Goal: Check status: Check status

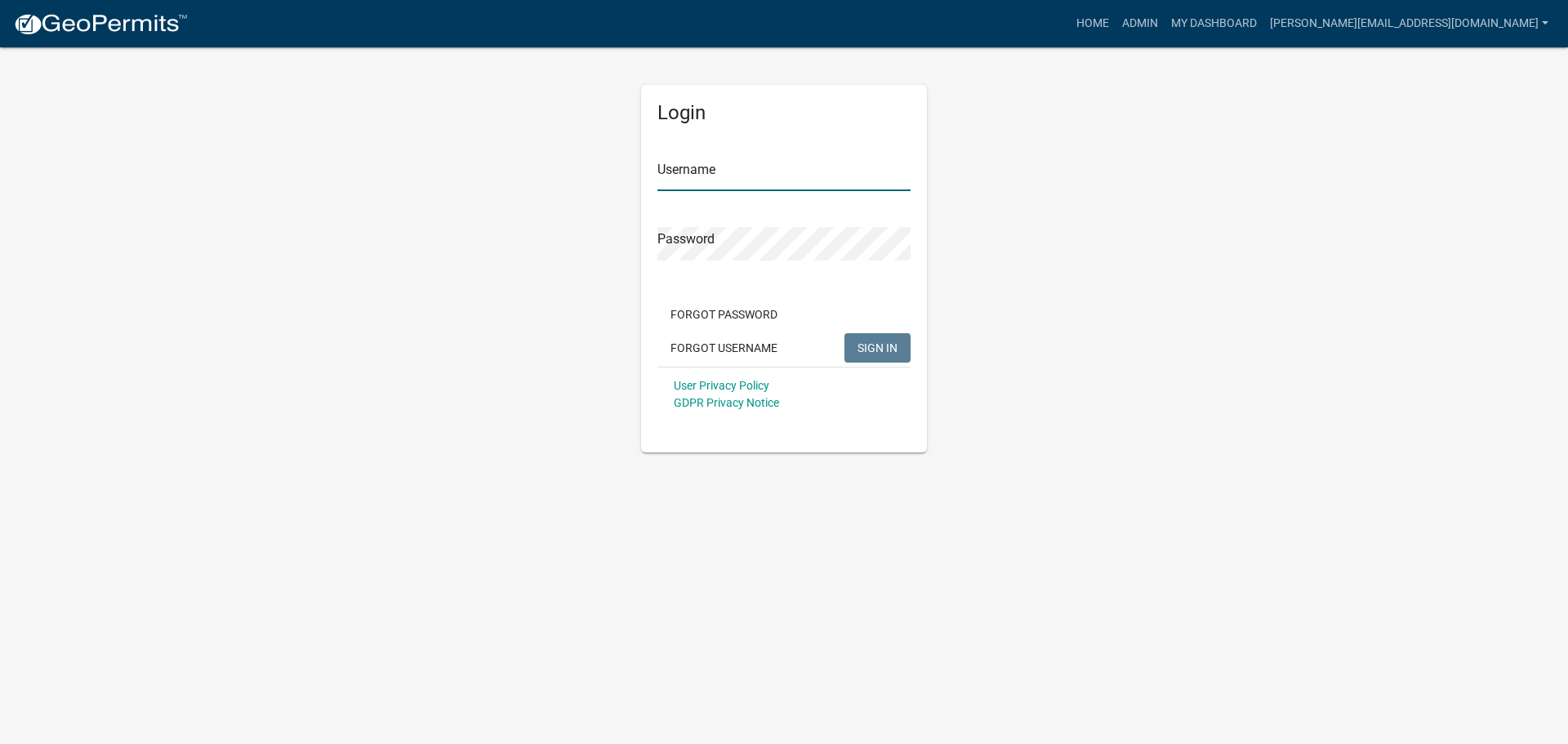
click at [702, 166] on input "Username" at bounding box center [784, 174] width 253 height 33
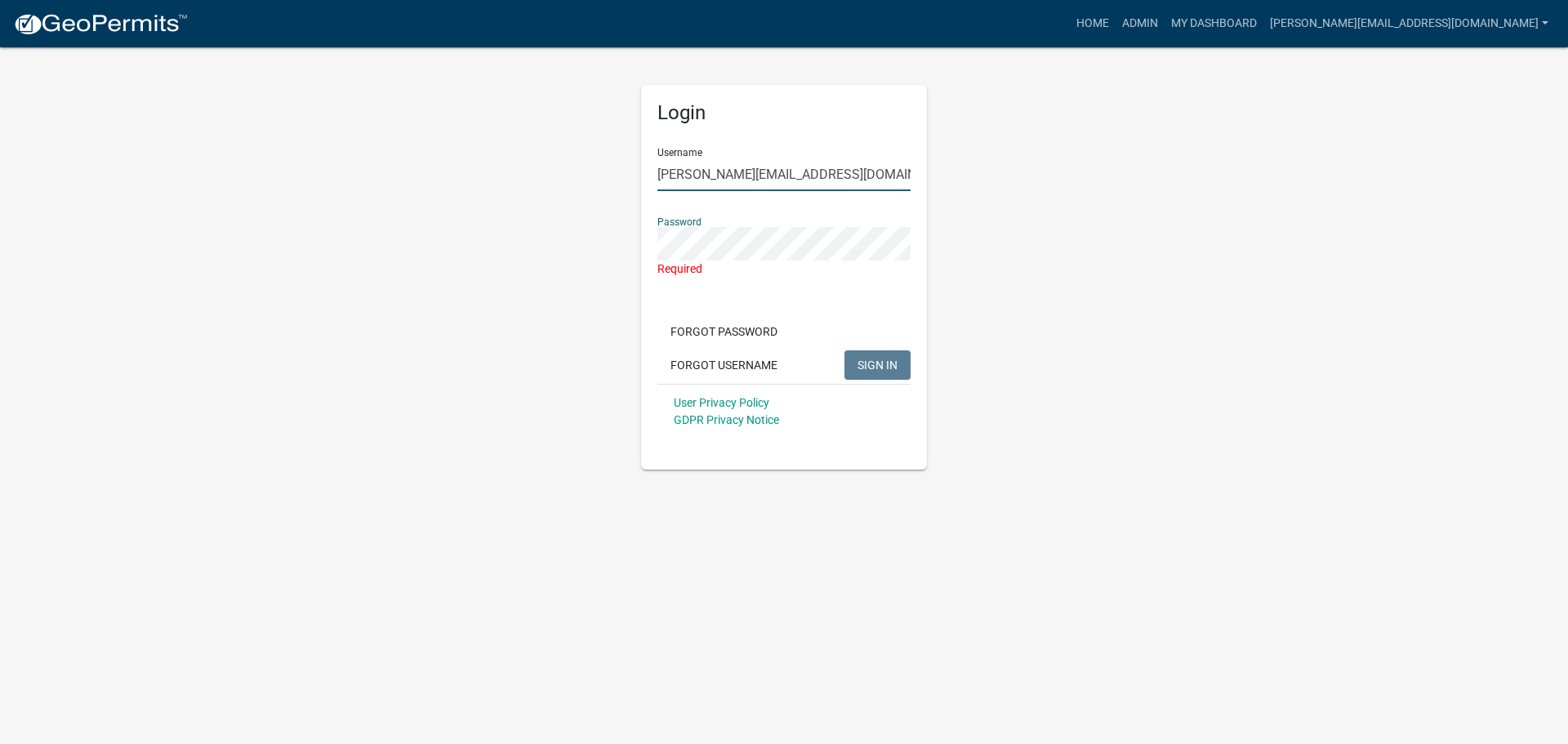
click at [812, 176] on input "[PERSON_NAME][EMAIL_ADDRESS][DOMAIN_NAME]" at bounding box center [784, 174] width 253 height 33
type input "[PERSON_NAME][EMAIL_ADDRESS][DOMAIN_NAME]"
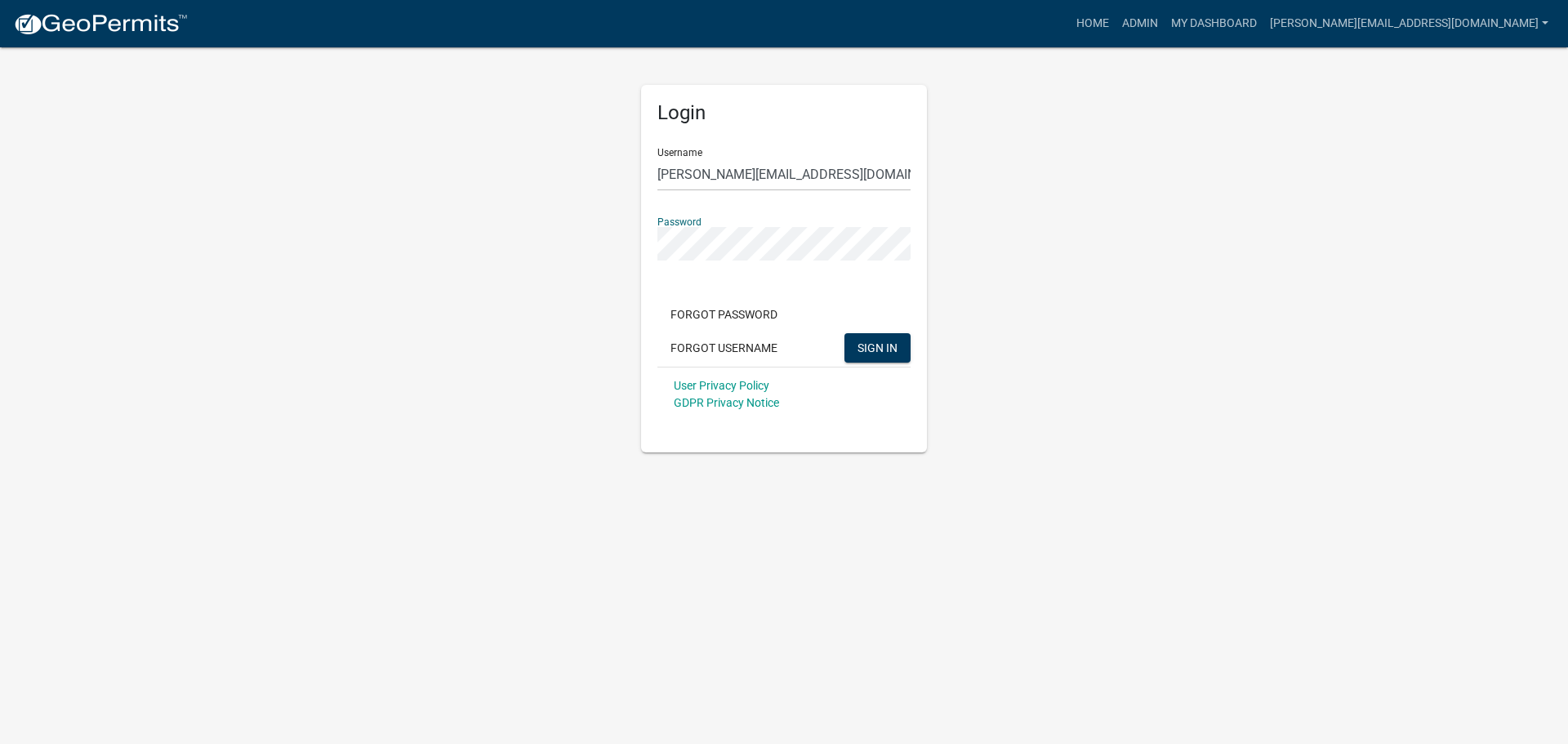
click at [845, 333] on button "SIGN IN" at bounding box center [877, 347] width 66 height 29
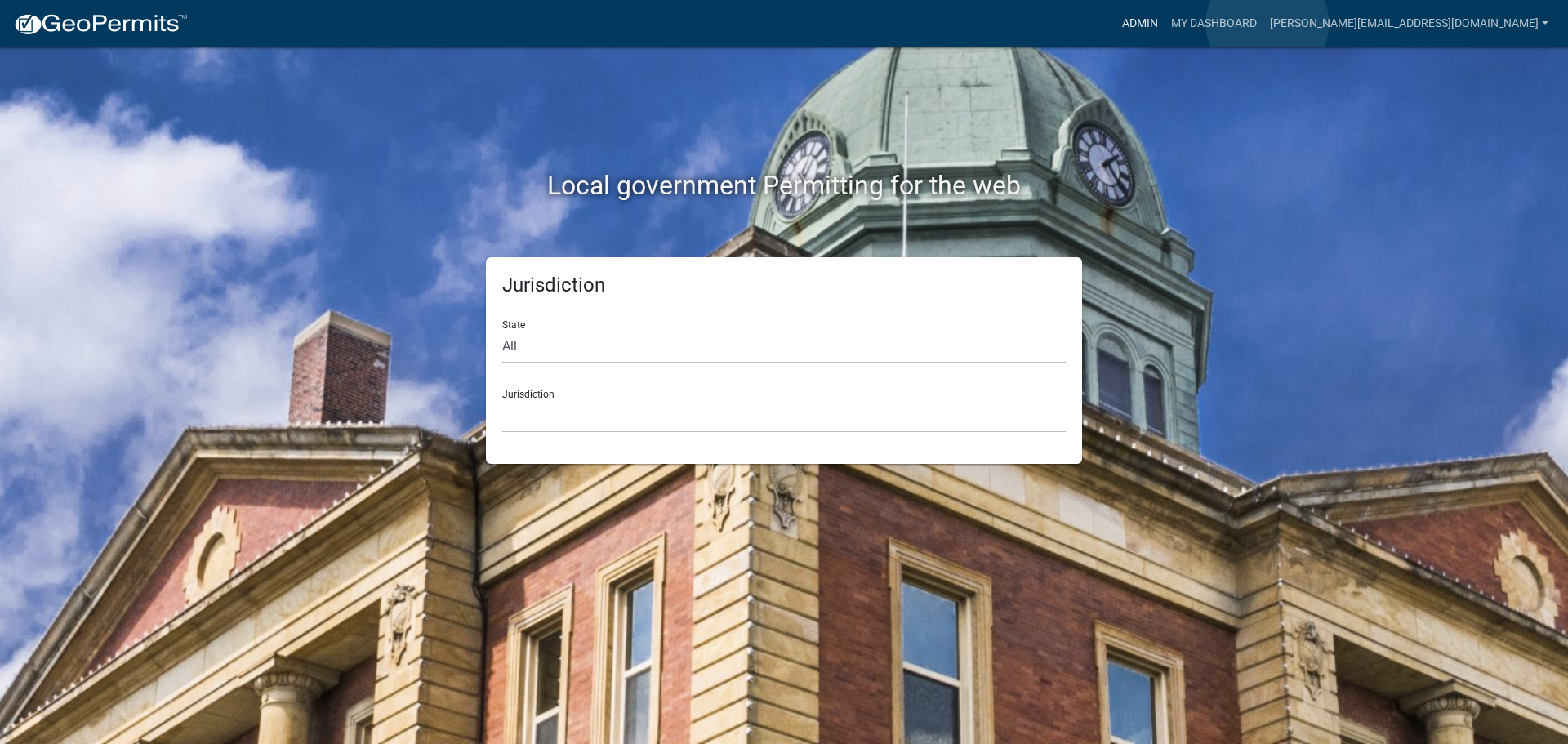
click at [1165, 24] on link "Admin" at bounding box center [1140, 23] width 49 height 31
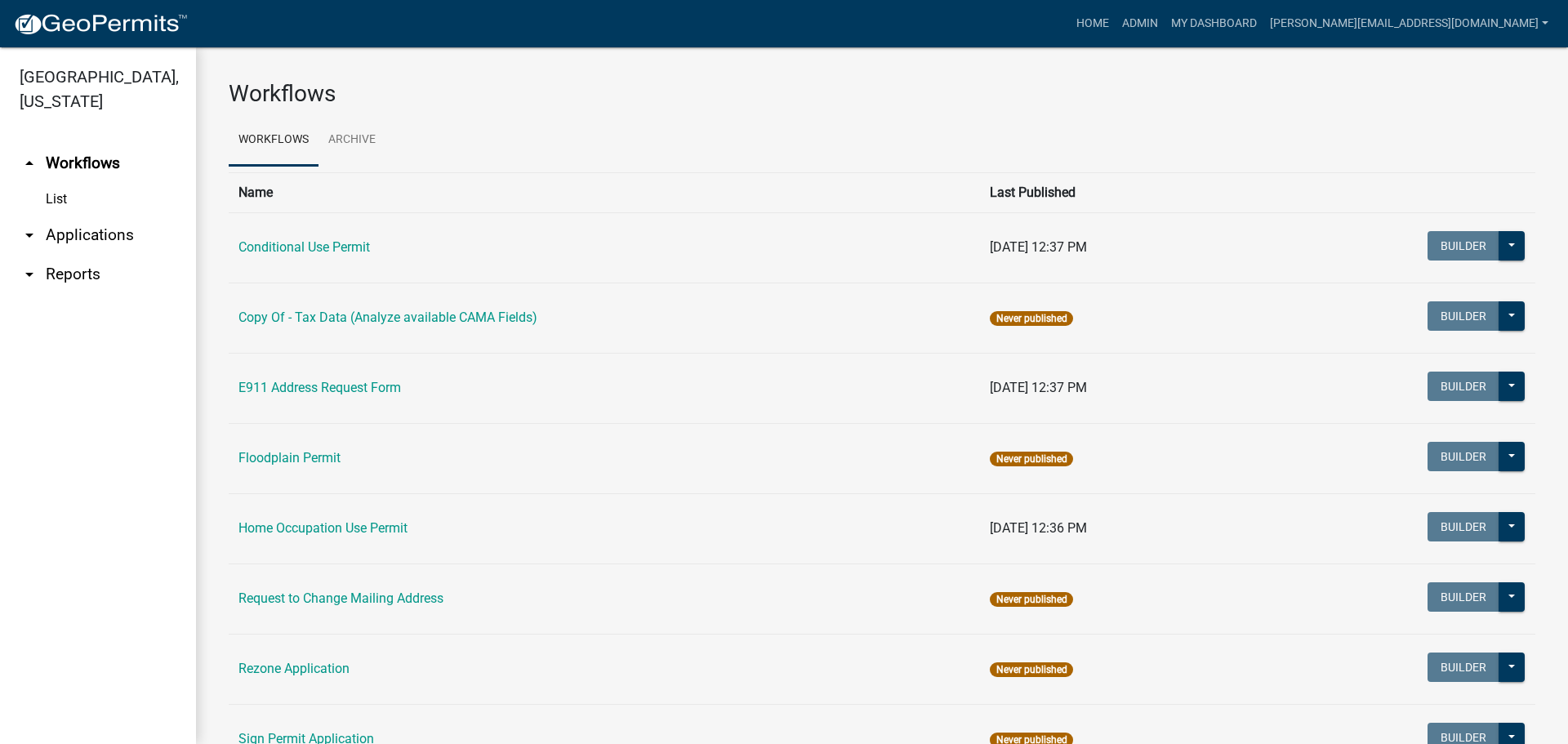
click at [99, 215] on link "arrow_drop_down Applications" at bounding box center [98, 235] width 196 height 40
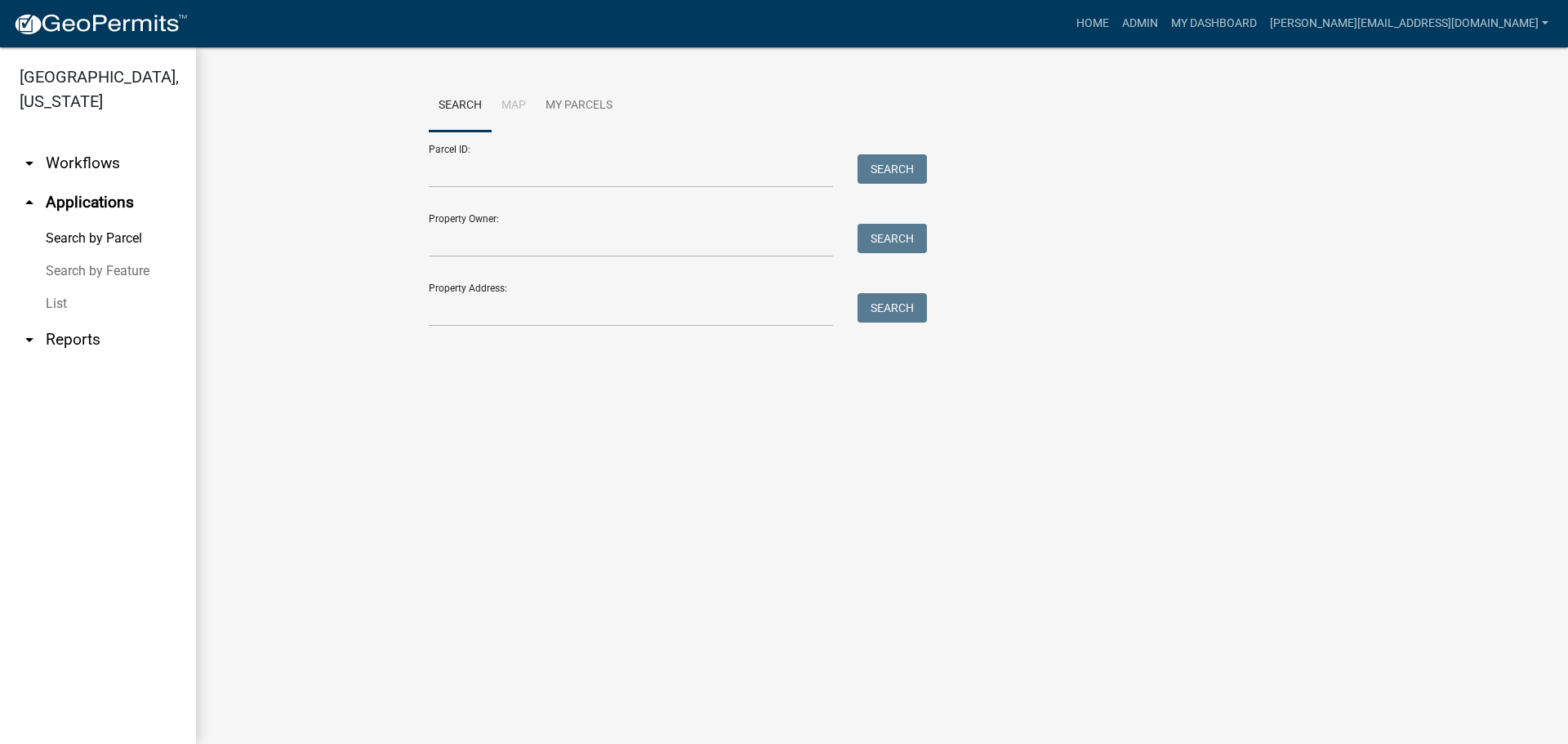
click at [60, 288] on link "List" at bounding box center [98, 303] width 196 height 33
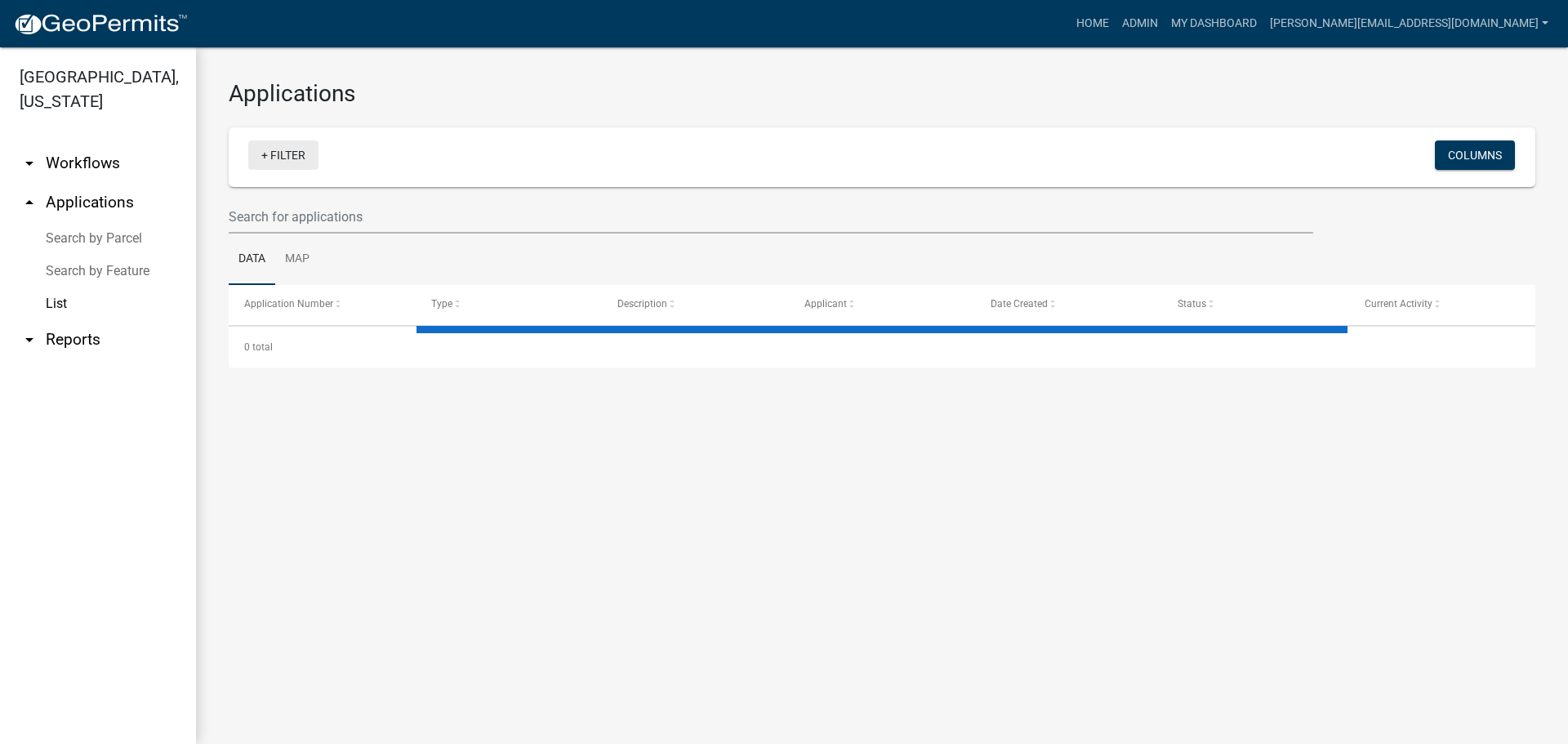
click at [312, 165] on link "+ Filter" at bounding box center [283, 155] width 70 height 29
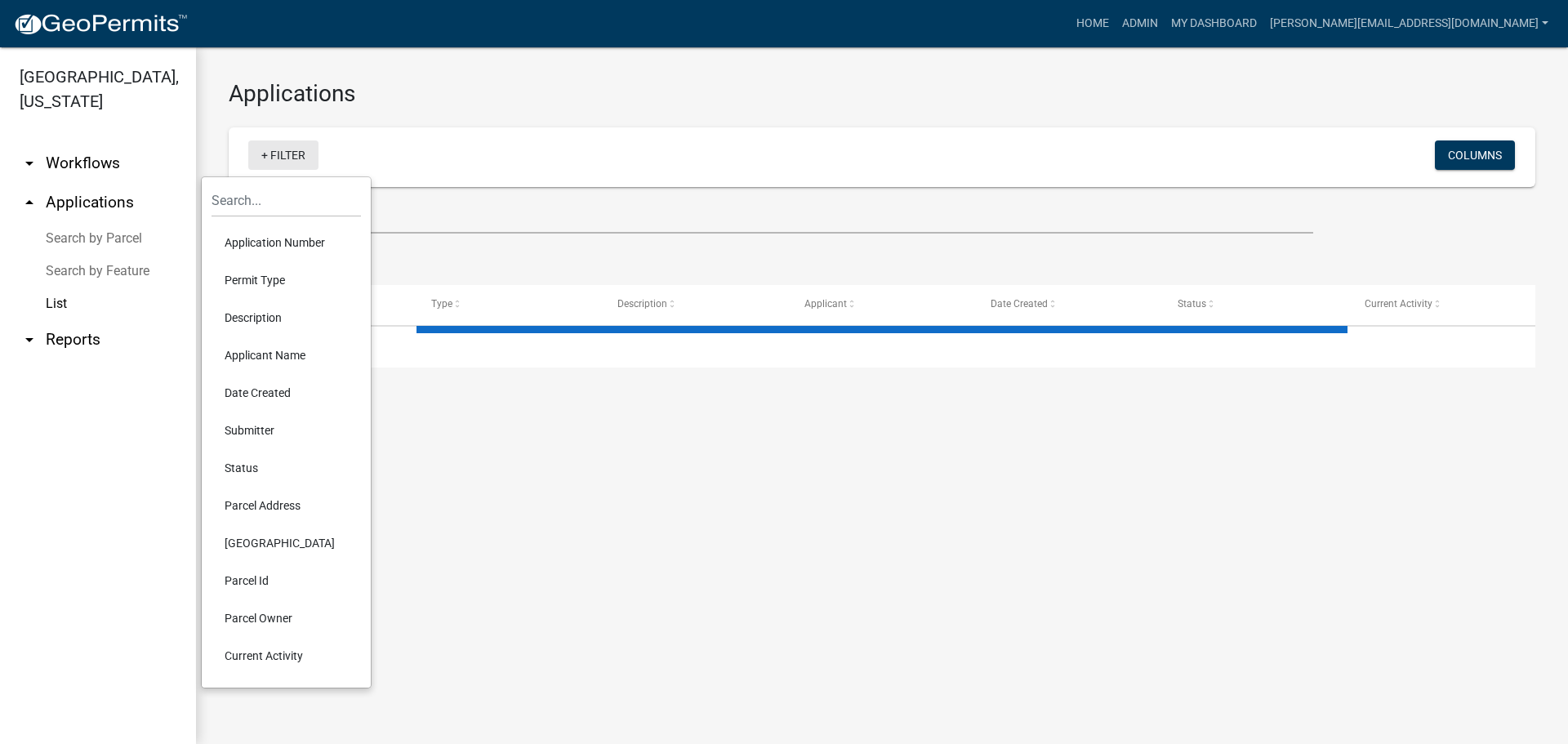
select select "3: 100"
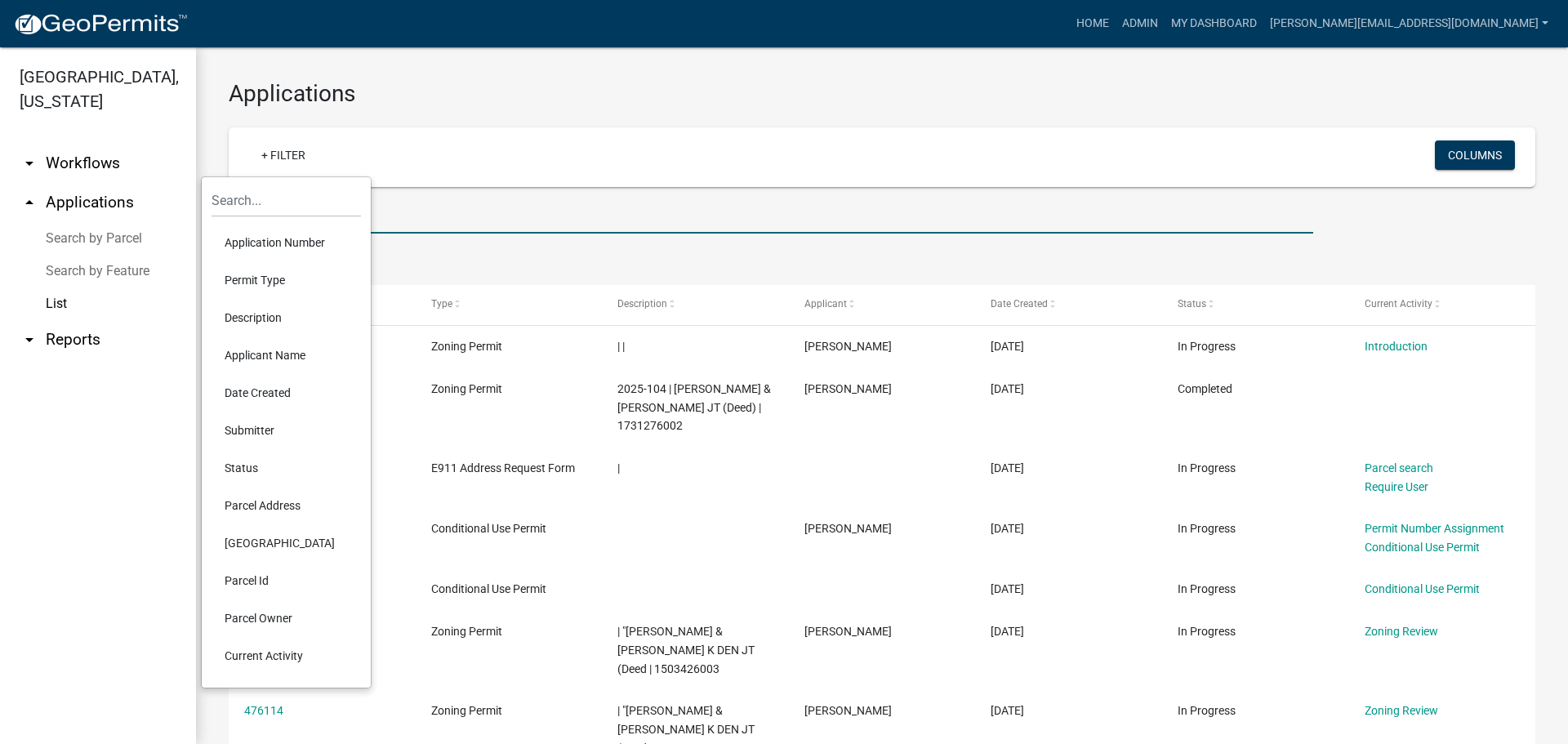
click at [425, 200] on input "text" at bounding box center [771, 216] width 1085 height 33
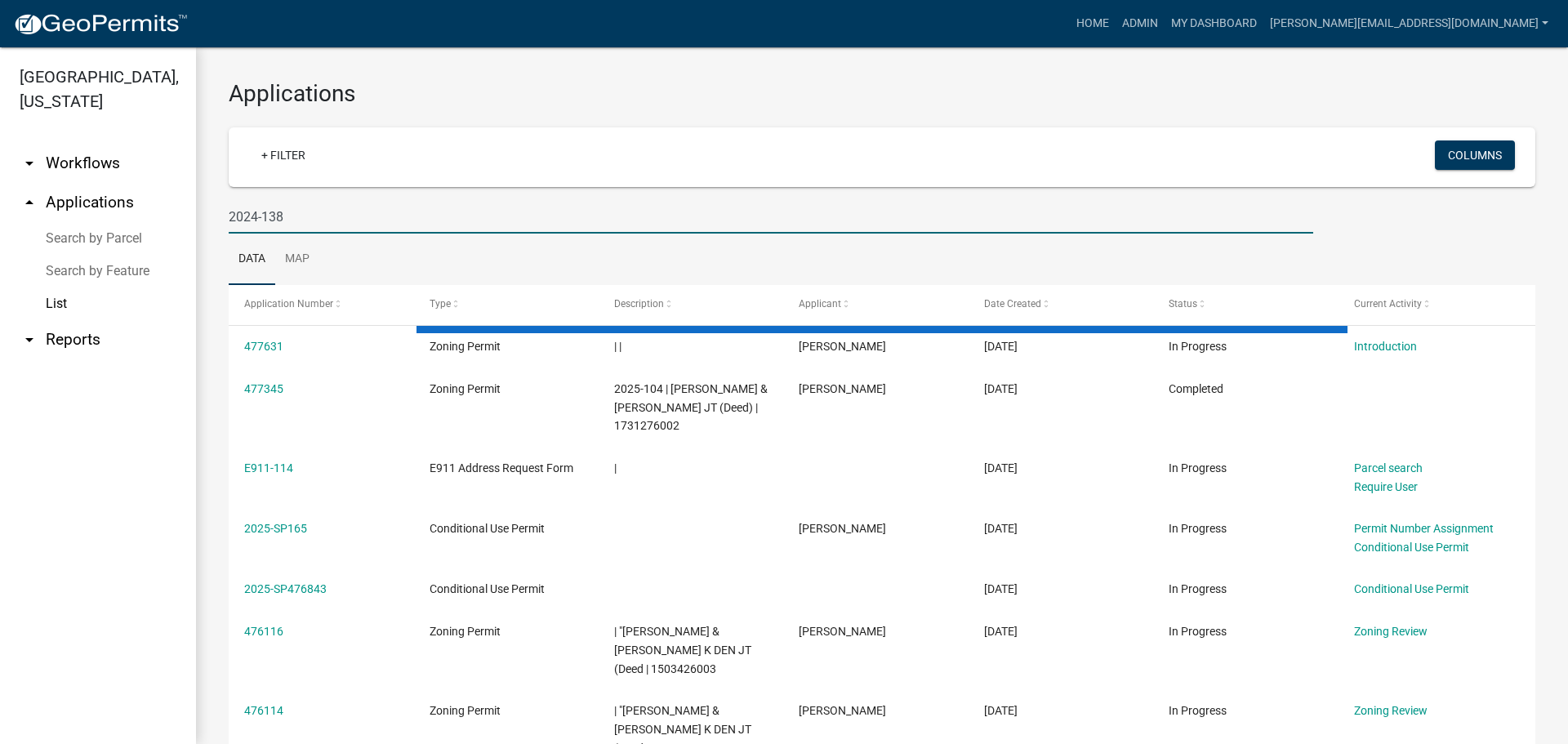
type input "2024-138"
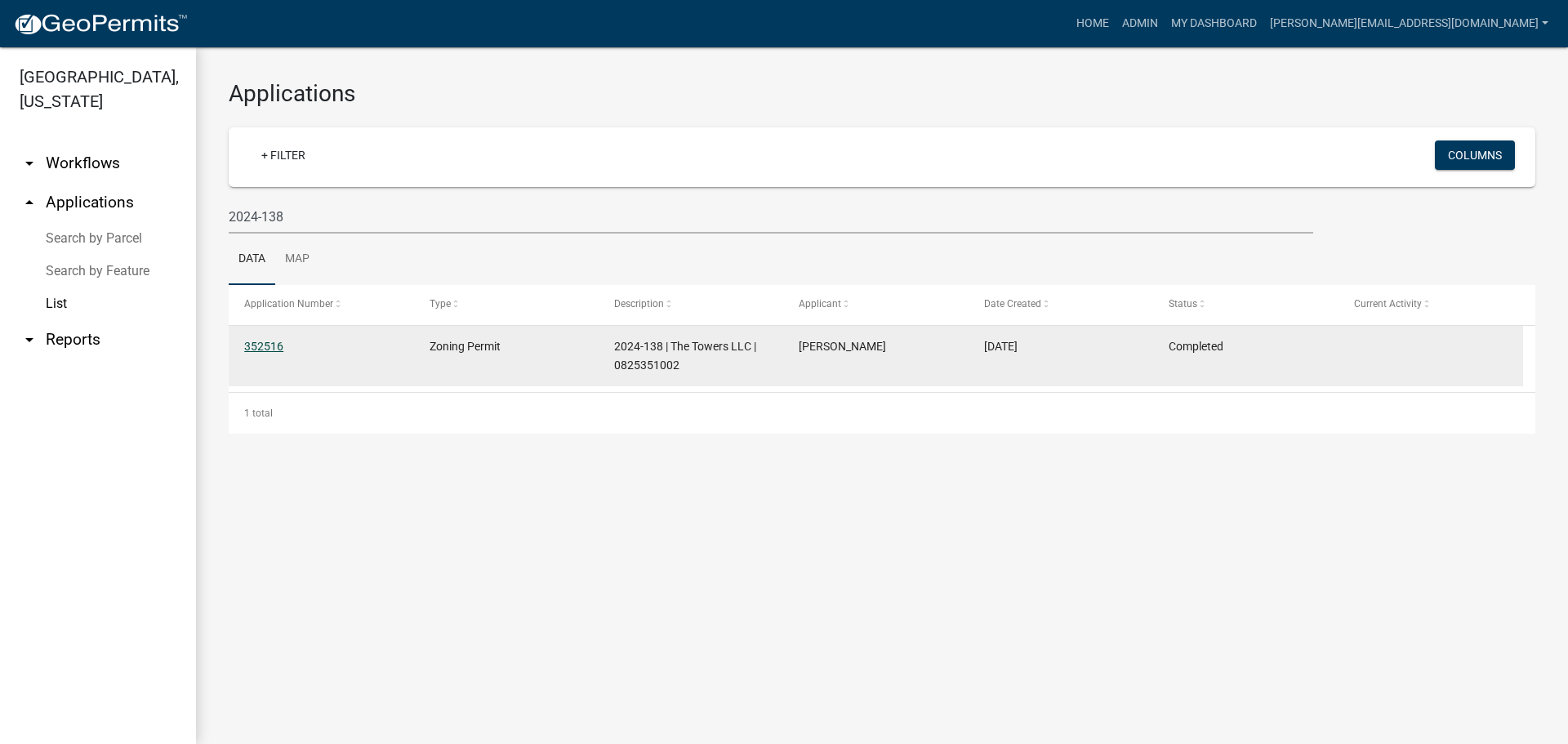
click at [267, 346] on link "352516" at bounding box center [264, 346] width 40 height 13
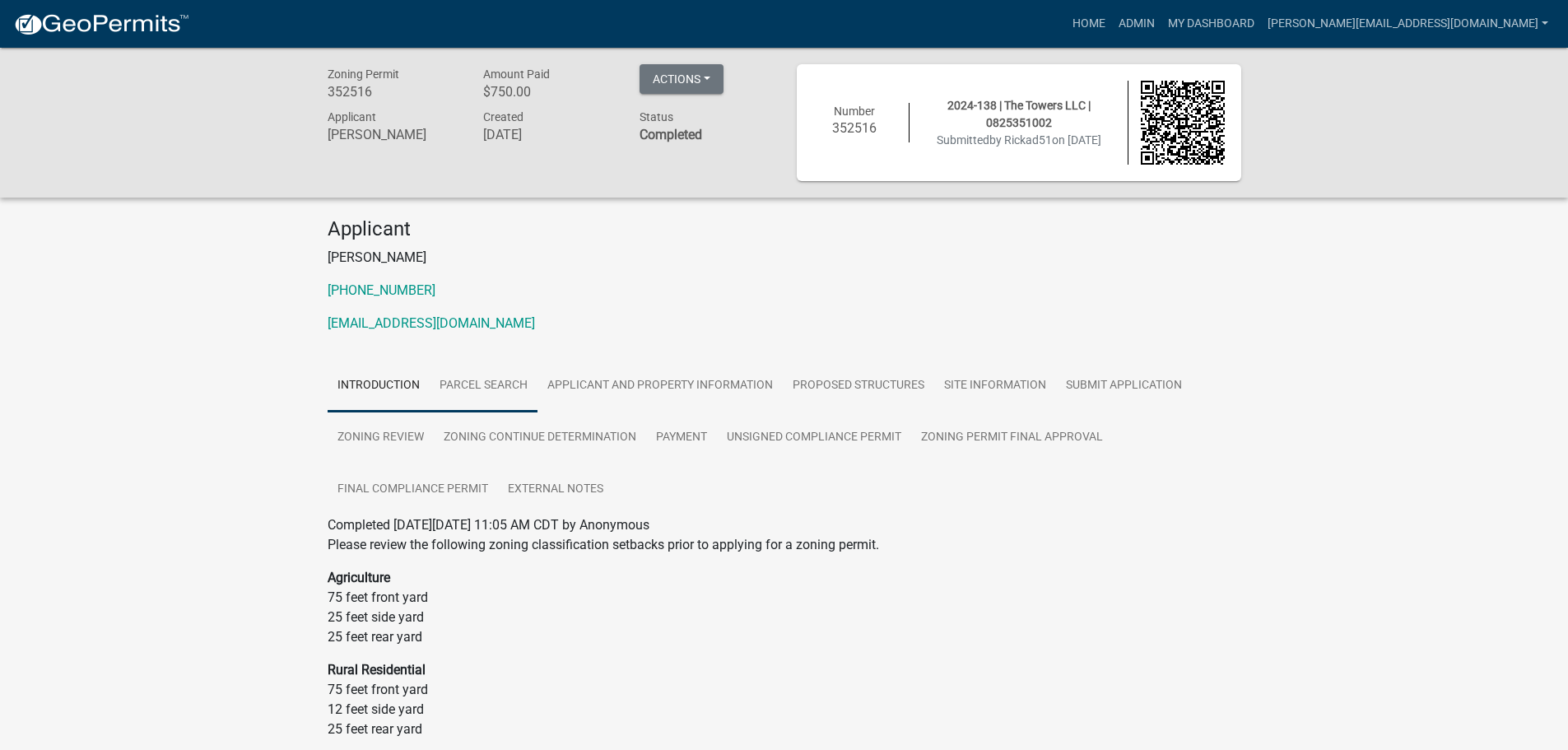
click at [474, 377] on link "Parcel search" at bounding box center [484, 386] width 108 height 52
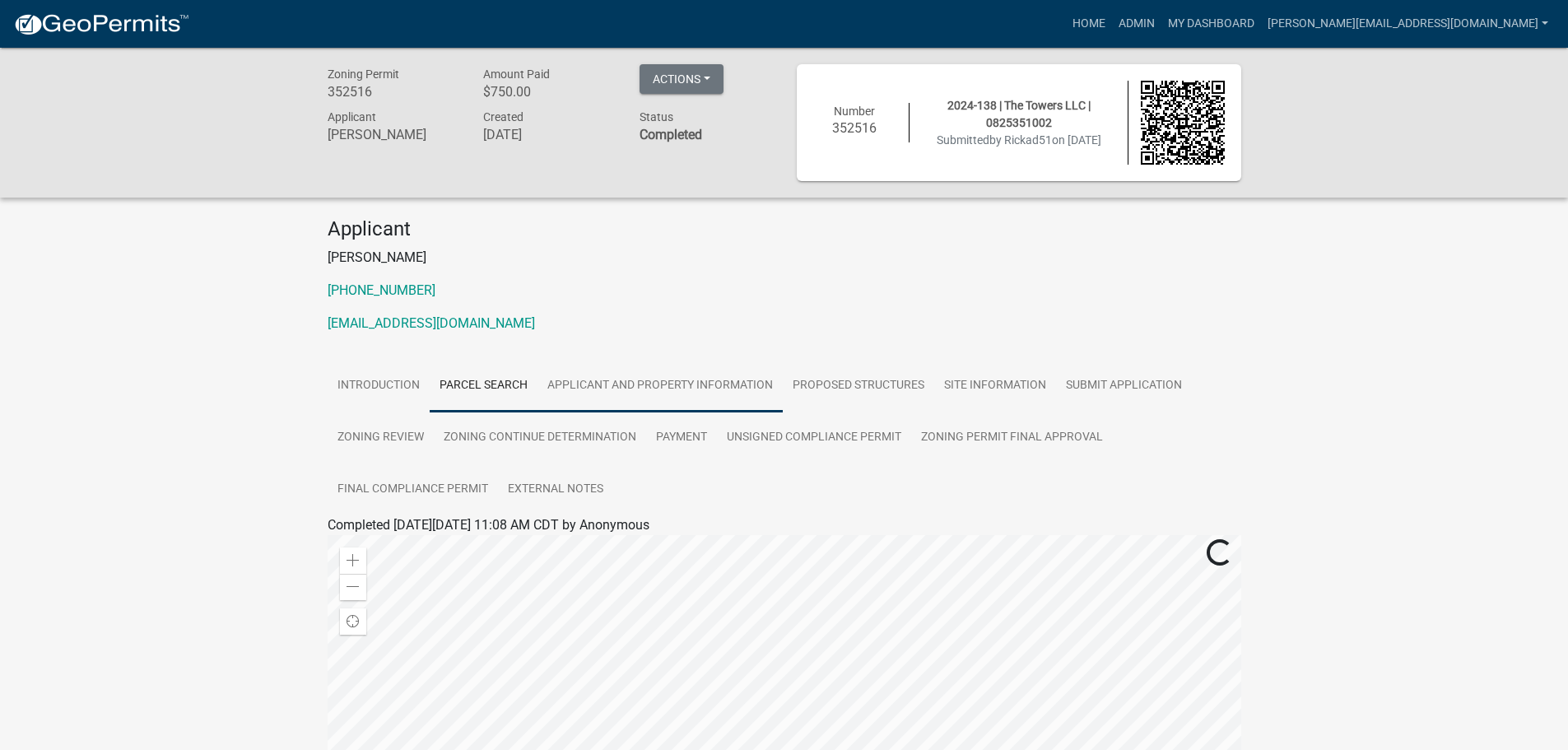
click at [637, 385] on link "Applicant and Property Information" at bounding box center [660, 386] width 246 height 52
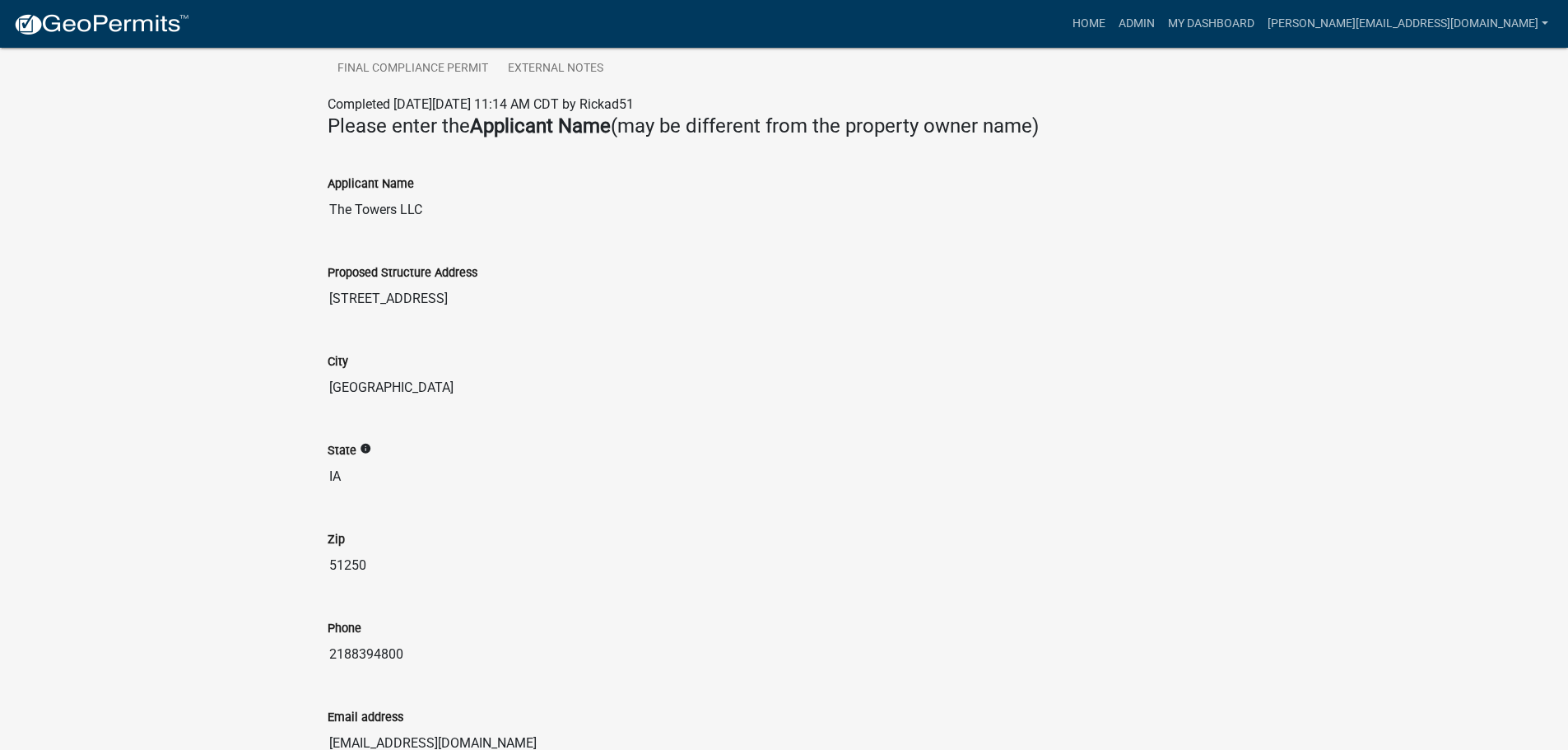
scroll to position [305, 0]
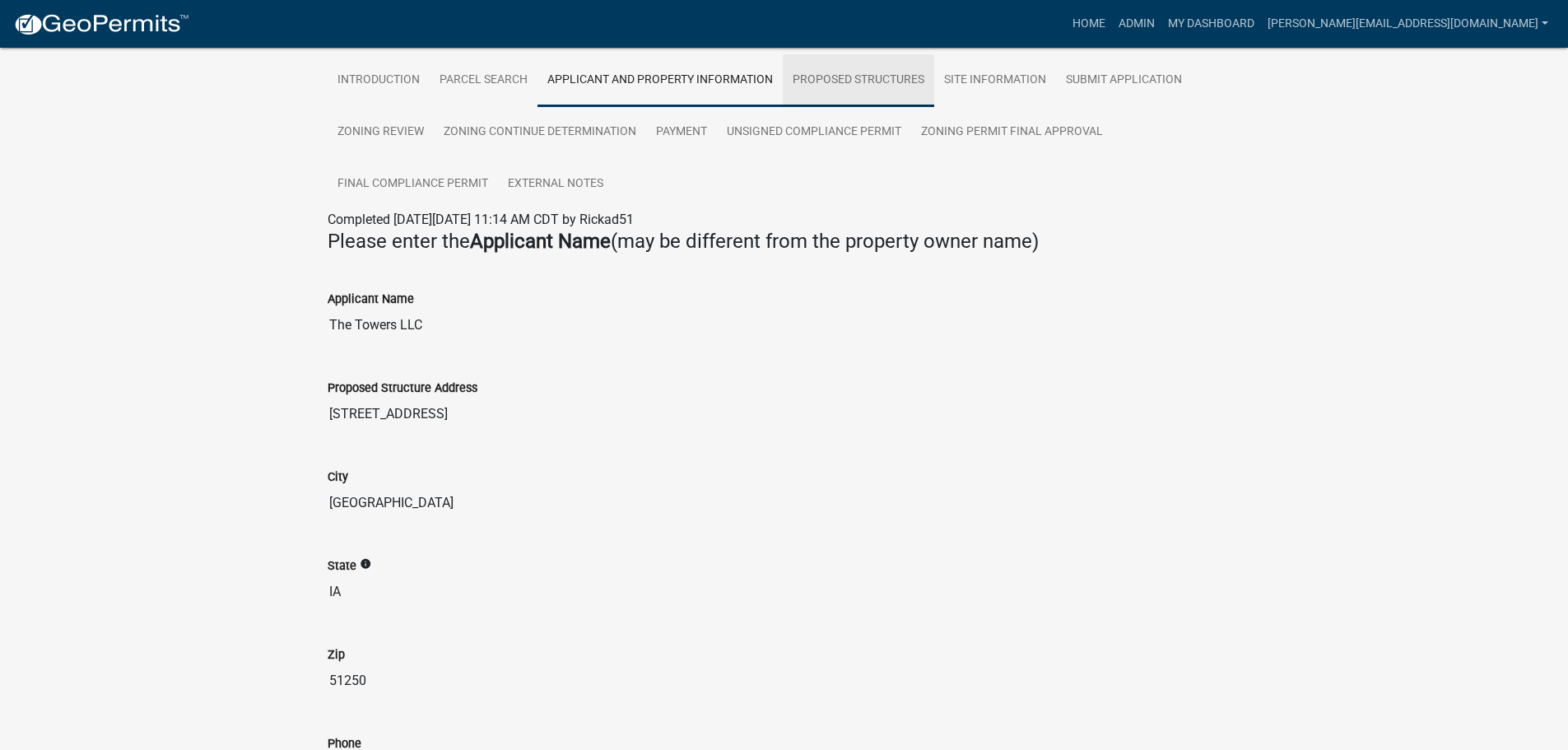
click at [843, 76] on link "Proposed Structures" at bounding box center [858, 80] width 152 height 52
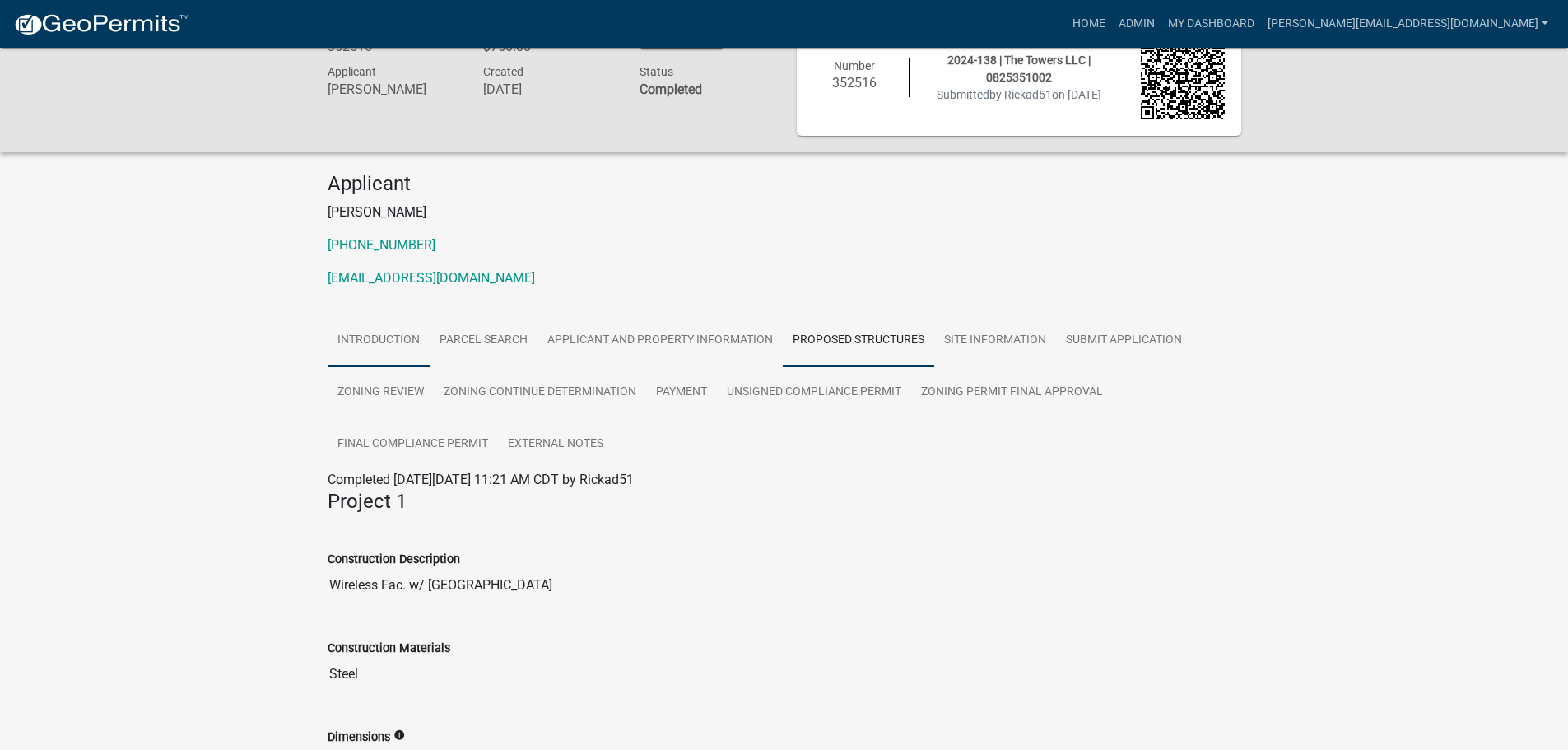
scroll to position [17, 0]
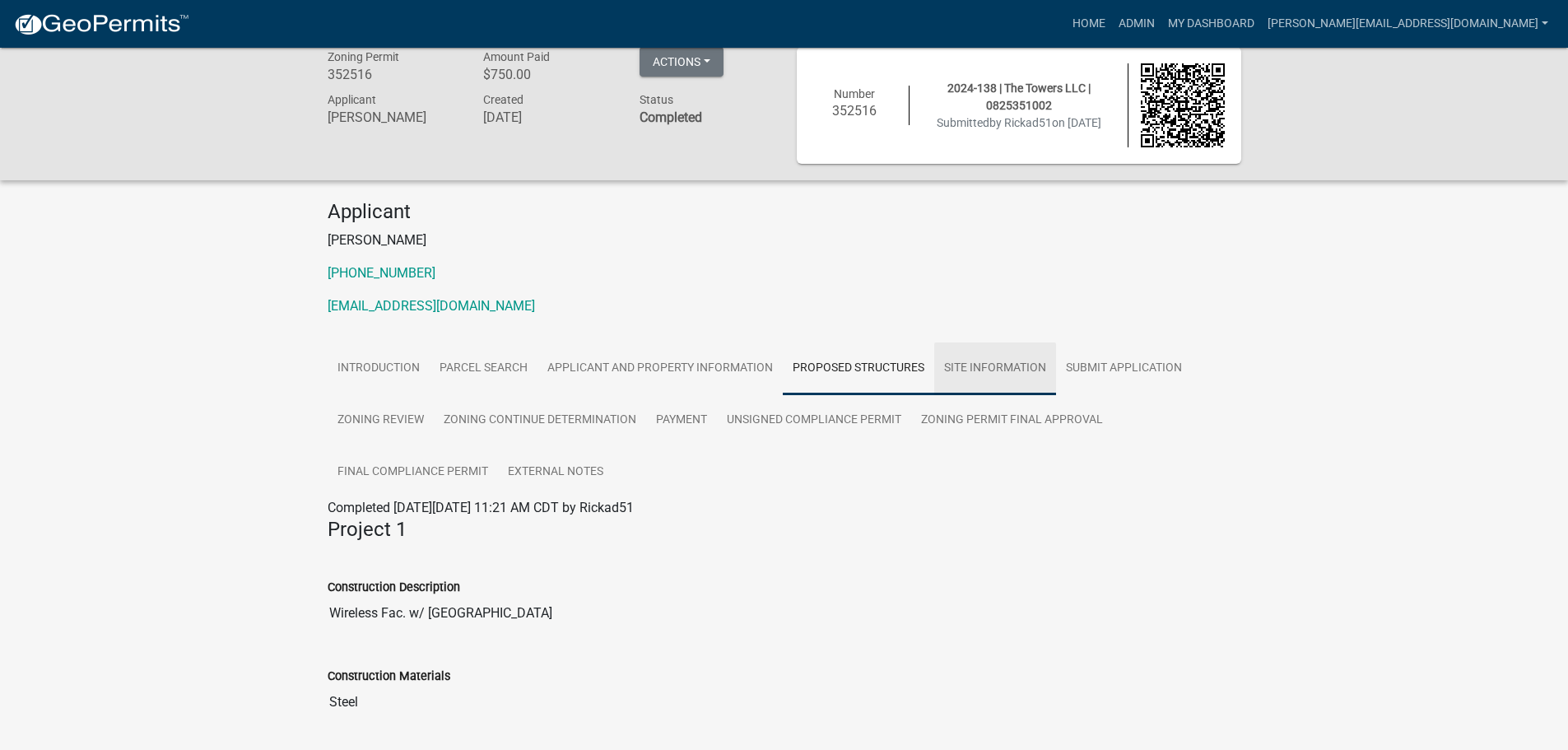
click at [1010, 376] on link "Site Information" at bounding box center [995, 368] width 122 height 52
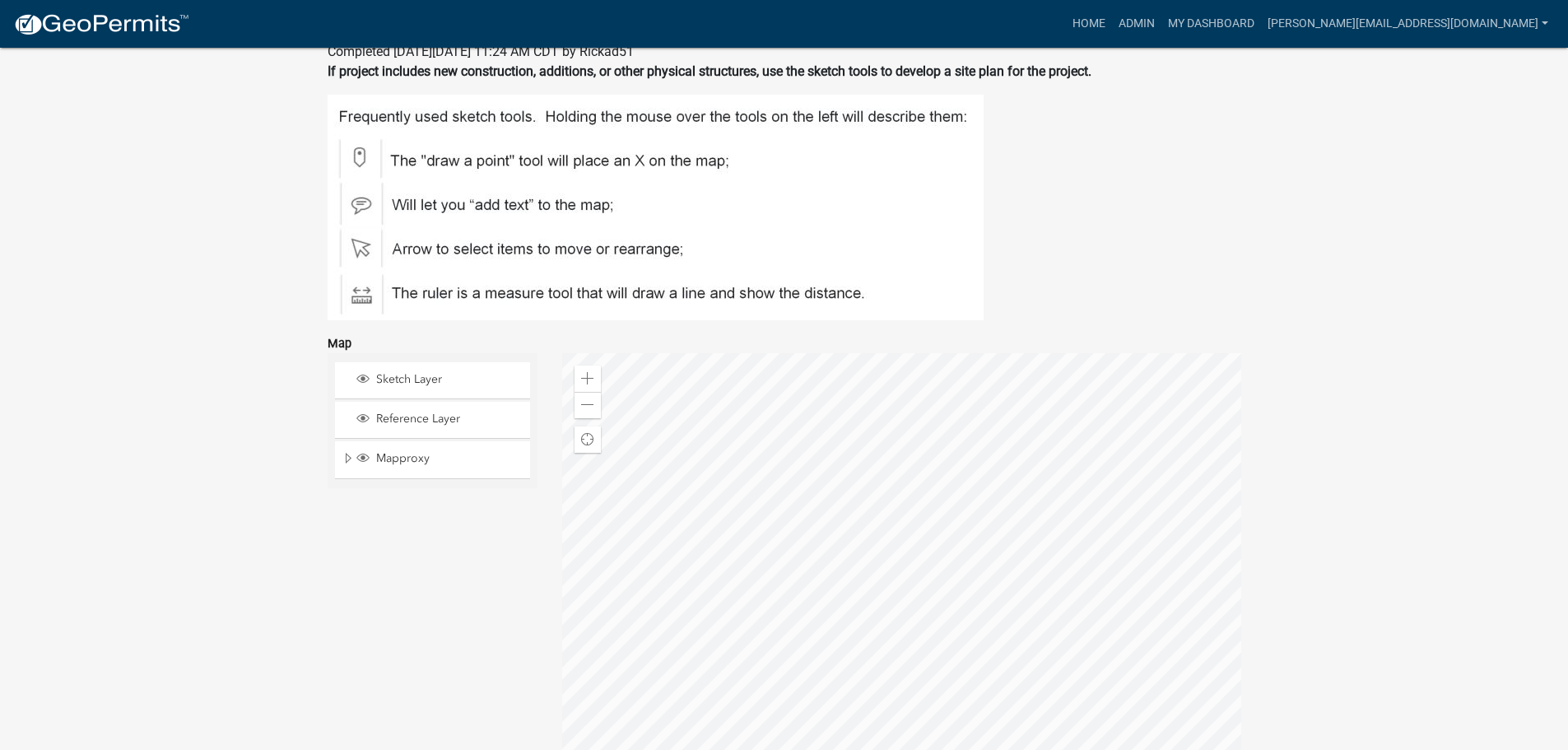
scroll to position [656, 0]
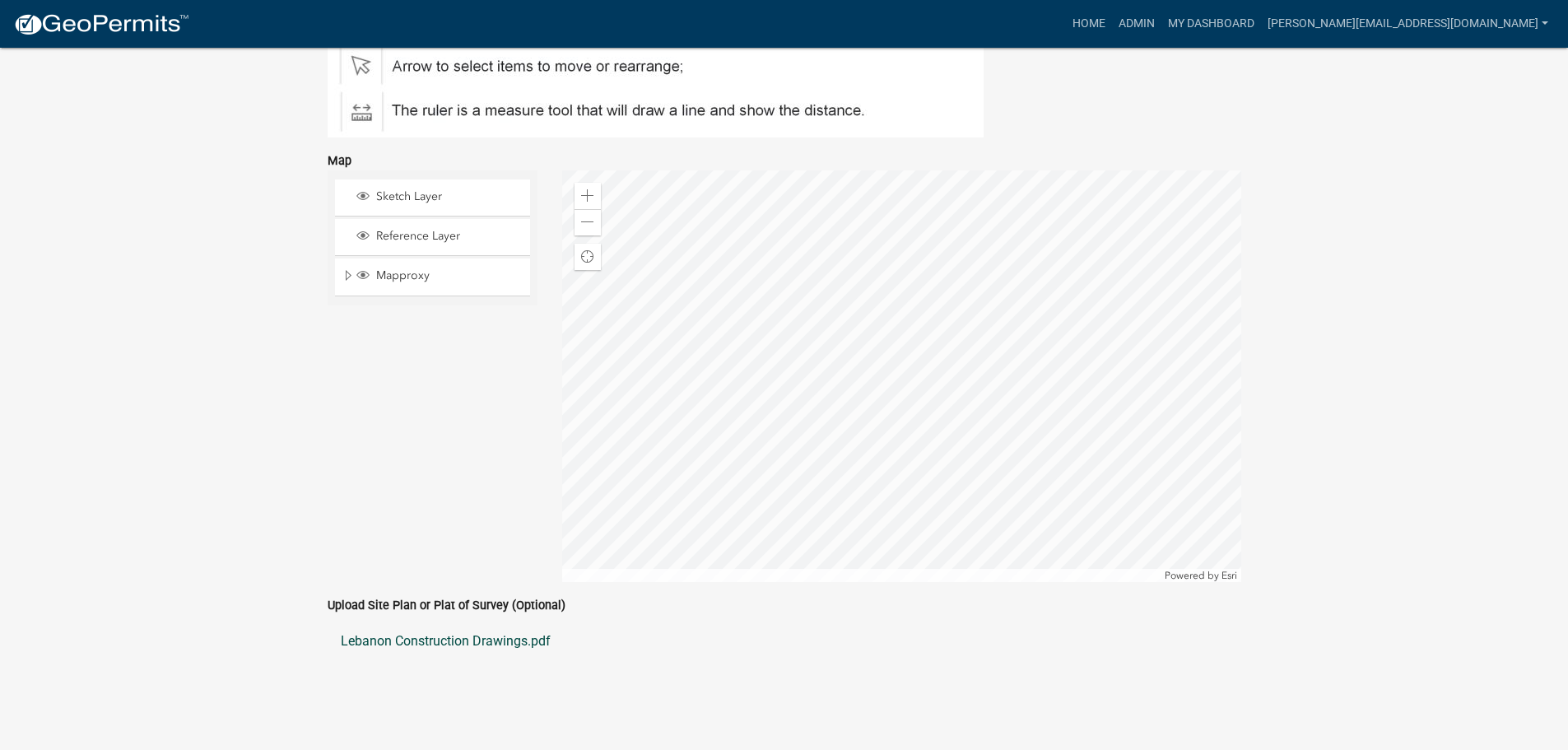
click at [413, 639] on link "Lebanon Construction Drawings.pdf" at bounding box center [784, 641] width 913 height 40
click at [488, 641] on link "Lebanon Construction Drawings.pdf" at bounding box center [784, 641] width 913 height 40
